Goal: Check status: Check status

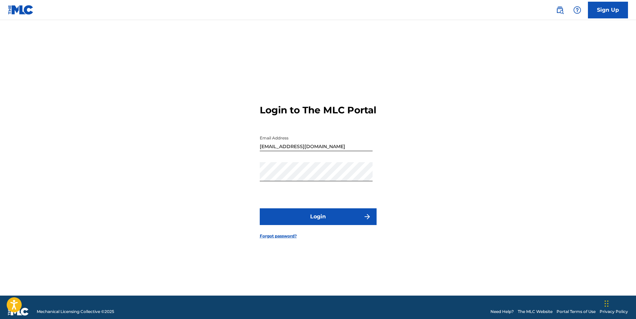
click at [318, 225] on button "Login" at bounding box center [318, 216] width 117 height 17
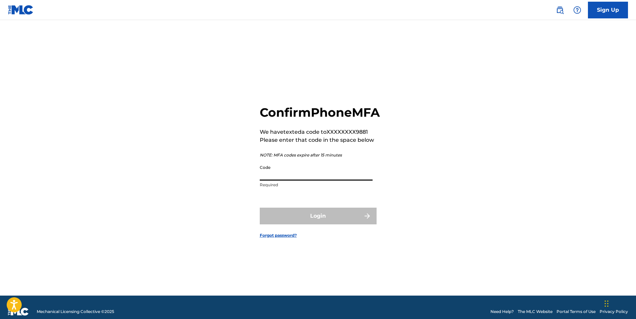
click at [281, 179] on input "Code" at bounding box center [316, 170] width 113 height 19
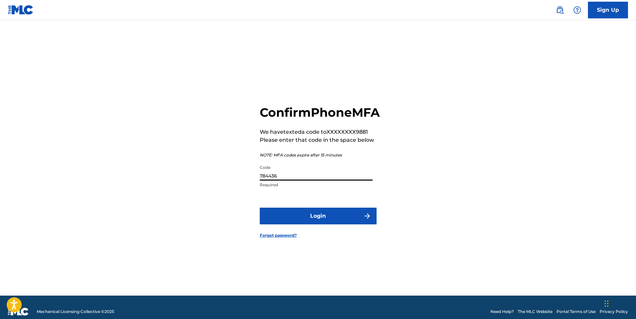
type input "784436"
click at [282, 218] on button "Login" at bounding box center [318, 215] width 117 height 17
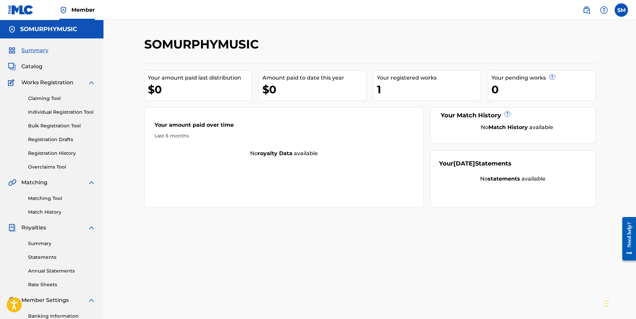
click at [25, 64] on span "Catalog" at bounding box center [31, 66] width 21 height 8
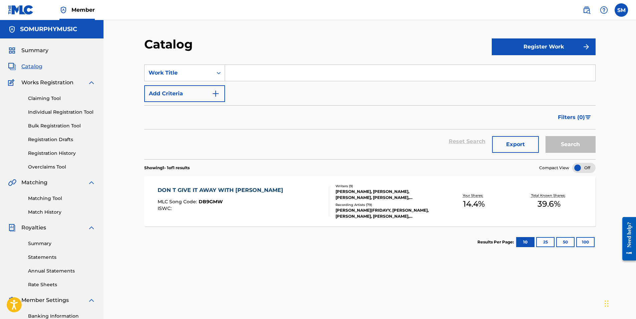
click at [42, 151] on link "Registration History" at bounding box center [61, 153] width 67 height 7
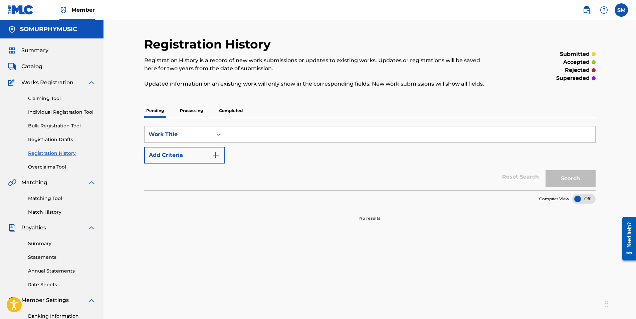
click at [188, 108] on p "Processing" at bounding box center [191, 111] width 27 height 14
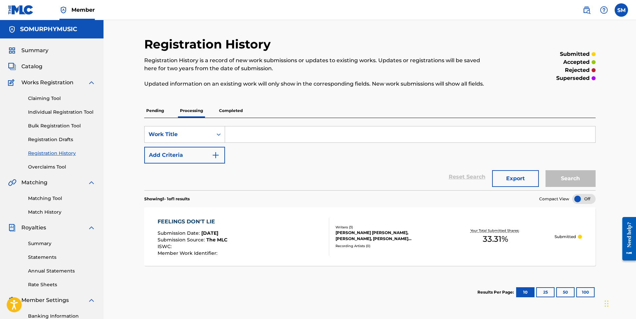
click at [229, 109] on p "Completed" at bounding box center [231, 111] width 28 height 14
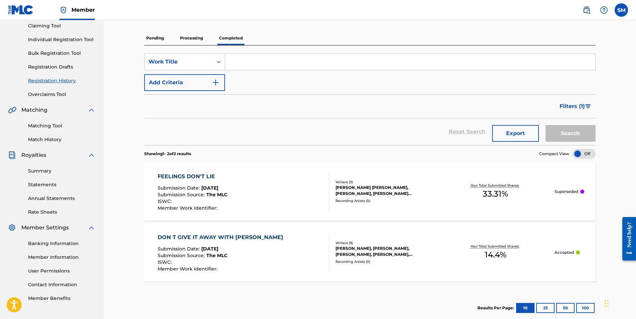
scroll to position [9, 0]
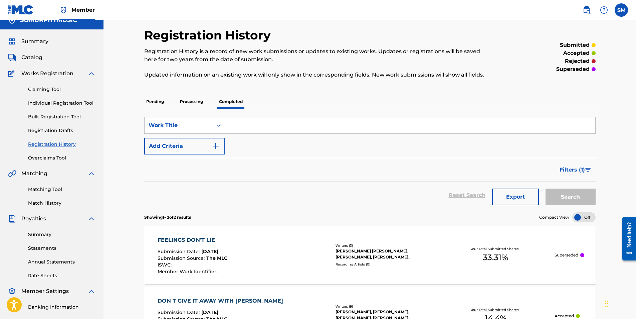
click at [184, 101] on p "Processing" at bounding box center [191, 102] width 27 height 14
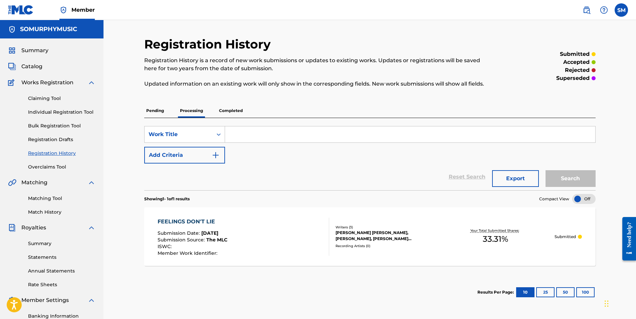
click at [152, 107] on p "Pending" at bounding box center [155, 111] width 22 height 14
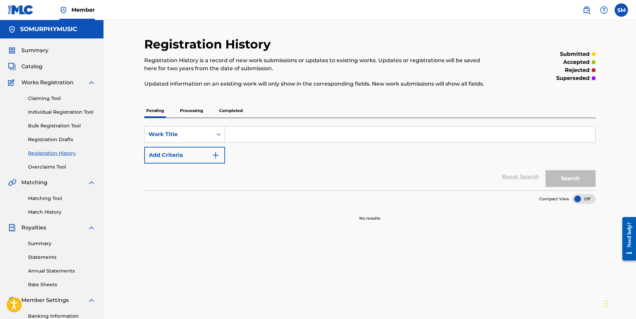
click at [229, 112] on p "Completed" at bounding box center [231, 111] width 28 height 14
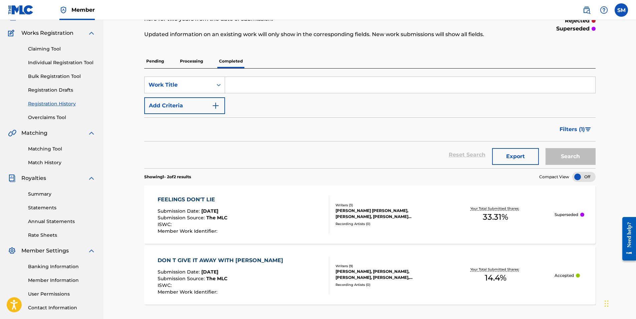
scroll to position [42, 0]
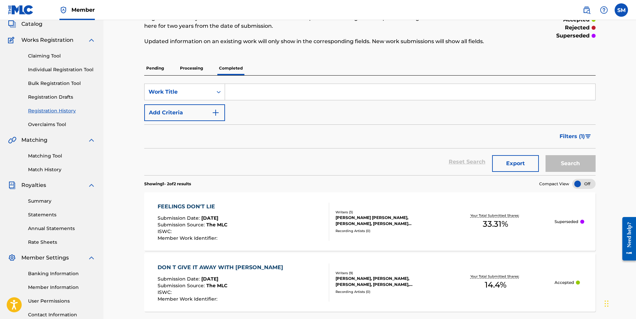
click at [193, 66] on p "Processing" at bounding box center [191, 68] width 27 height 14
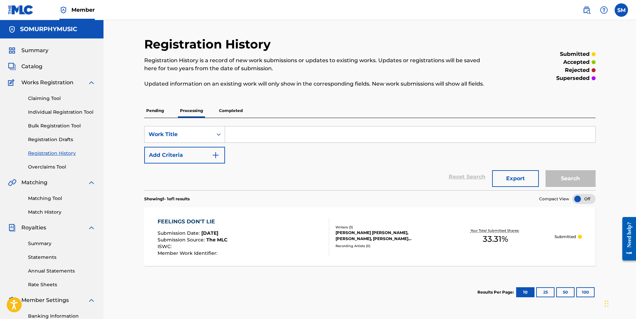
click at [221, 110] on p "Completed" at bounding box center [231, 111] width 28 height 14
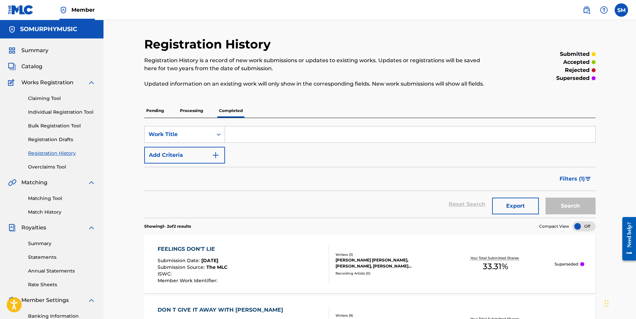
click at [156, 109] on p "Pending" at bounding box center [155, 111] width 22 height 14
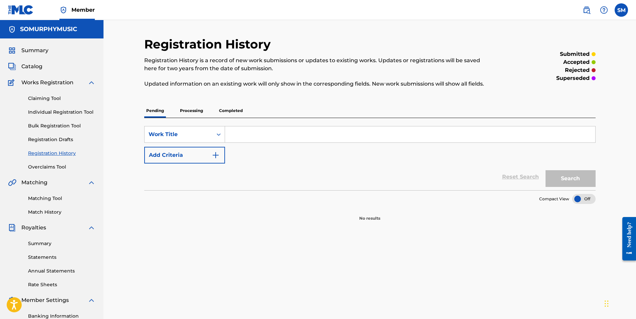
click at [189, 108] on p "Processing" at bounding box center [191, 111] width 27 height 14
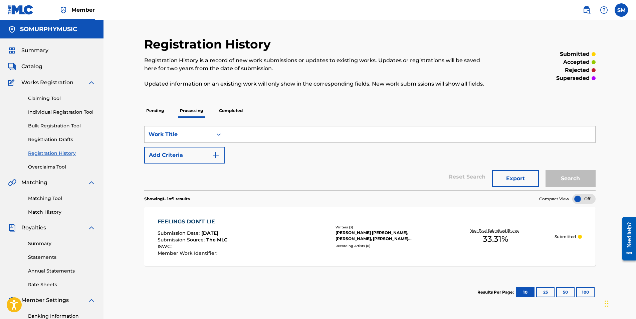
click at [152, 111] on p "Pending" at bounding box center [155, 111] width 22 height 14
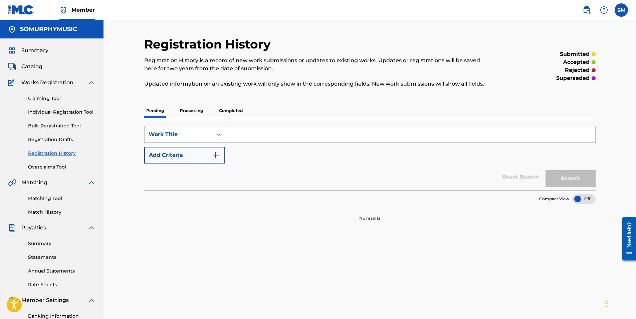
click at [185, 111] on p "Processing" at bounding box center [191, 111] width 27 height 14
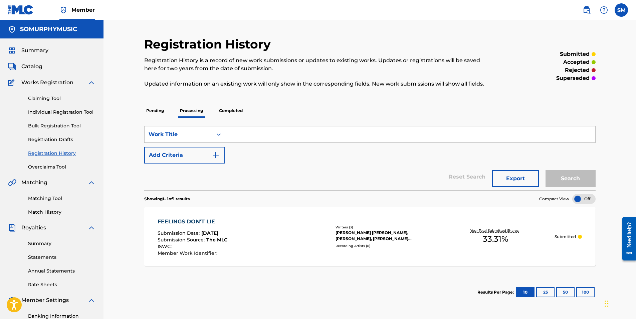
click at [242, 110] on p "Completed" at bounding box center [231, 111] width 28 height 14
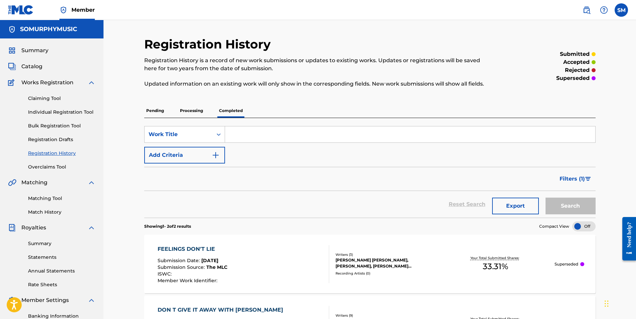
click at [193, 108] on p "Processing" at bounding box center [191, 111] width 27 height 14
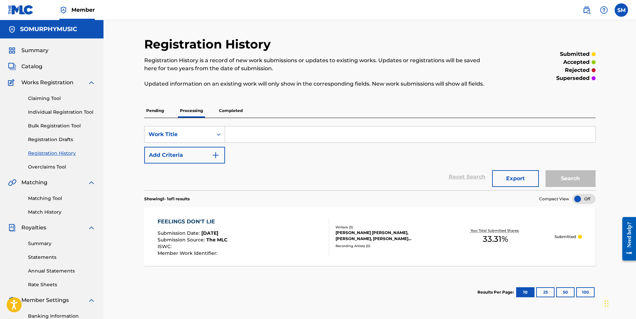
click at [235, 107] on p "Completed" at bounding box center [231, 111] width 28 height 14
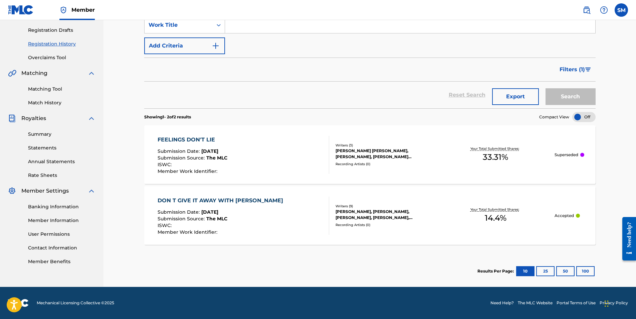
scroll to position [76, 0]
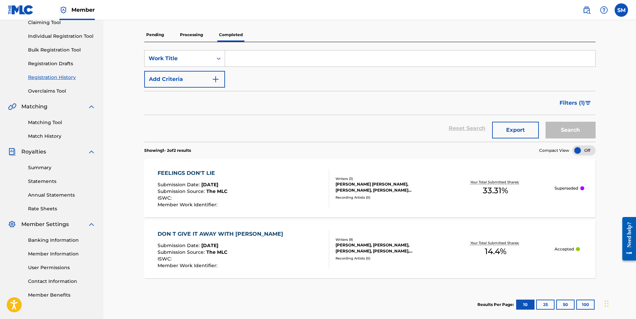
click at [191, 33] on p "Processing" at bounding box center [191, 35] width 27 height 14
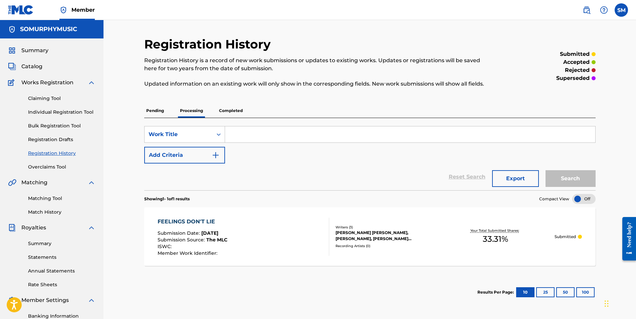
click at [229, 113] on p "Completed" at bounding box center [231, 111] width 28 height 14
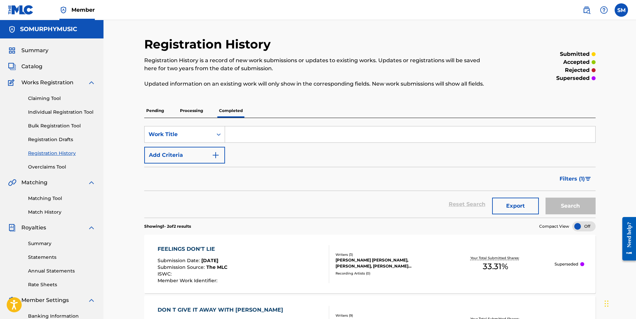
click at [152, 111] on p "Pending" at bounding box center [155, 111] width 22 height 14
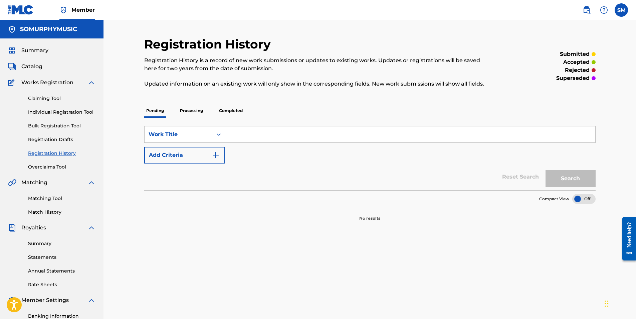
click at [191, 110] on p "Processing" at bounding box center [191, 111] width 27 height 14
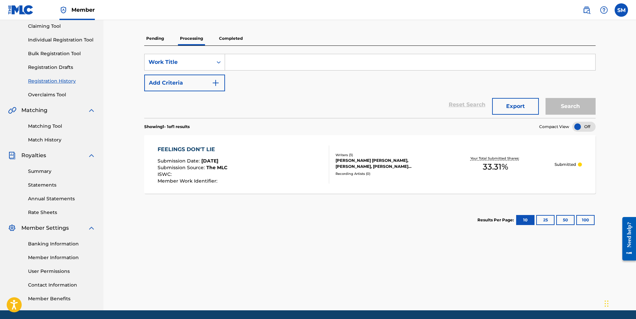
scroll to position [96, 0]
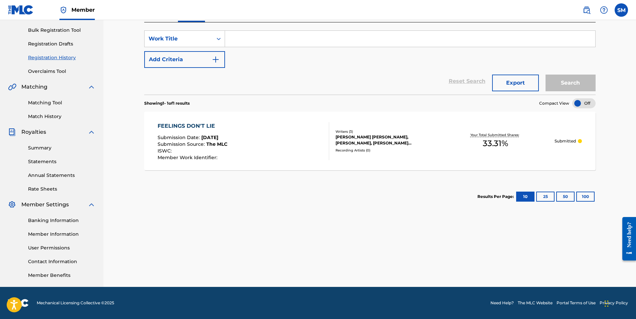
click at [44, 162] on link "Statements" at bounding box center [61, 161] width 67 height 7
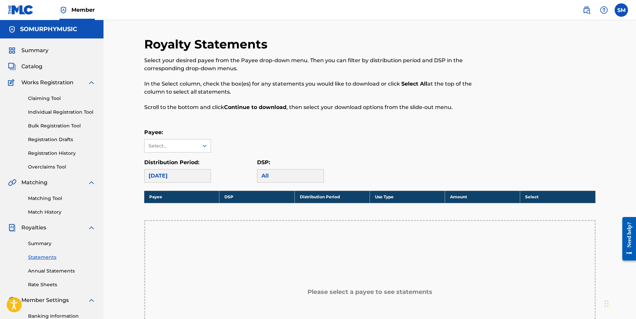
click at [33, 50] on span "Summary" at bounding box center [34, 50] width 27 height 8
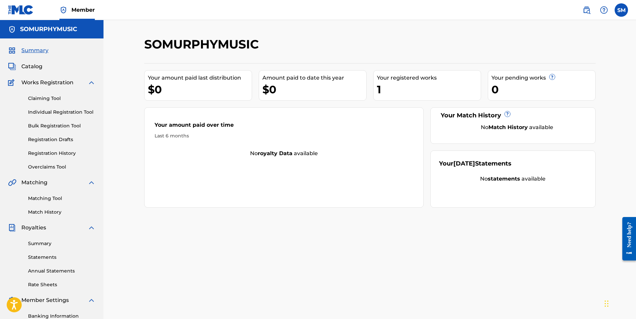
click at [399, 90] on div "1" at bounding box center [429, 89] width 104 height 15
click at [45, 244] on link "Summary" at bounding box center [61, 243] width 67 height 7
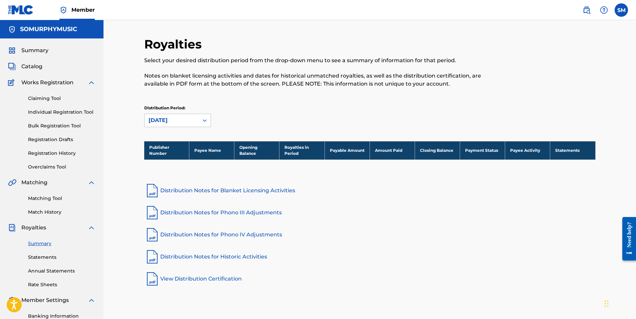
click at [43, 257] on link "Statements" at bounding box center [61, 257] width 67 height 7
